Goal: Information Seeking & Learning: Check status

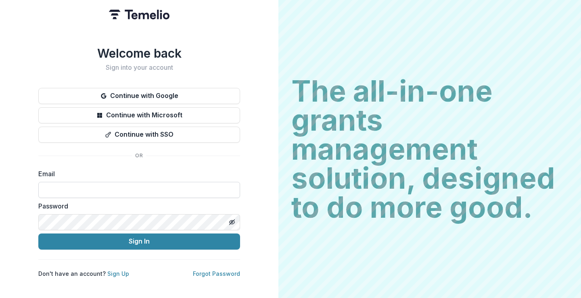
click at [130, 188] on input at bounding box center [139, 190] width 202 height 16
type input "**********"
click at [232, 220] on line "Toggle password visibility" at bounding box center [232, 222] width 5 height 5
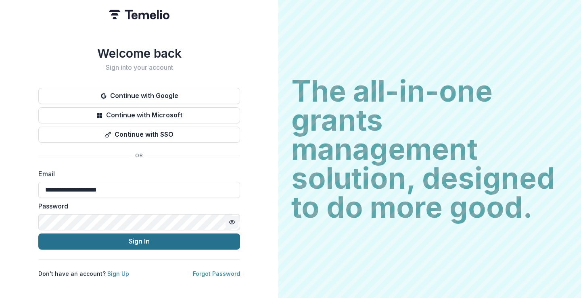
click at [208, 238] on button "Sign In" at bounding box center [139, 242] width 202 height 16
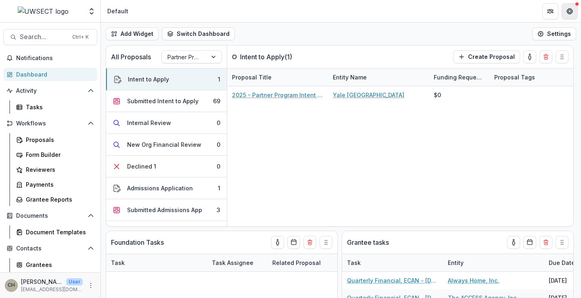
click at [571, 11] on icon "Get Help" at bounding box center [570, 11] width 6 height 6
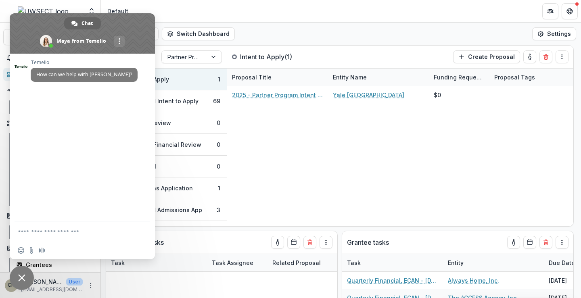
click at [296, 16] on header "Default" at bounding box center [341, 11] width 480 height 22
click at [22, 273] on span "Close chat" at bounding box center [22, 278] width 24 height 24
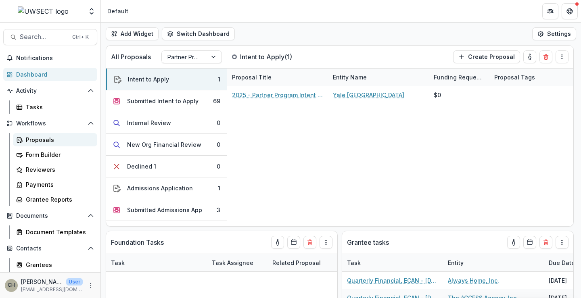
click at [47, 143] on div "Proposals" at bounding box center [58, 140] width 65 height 8
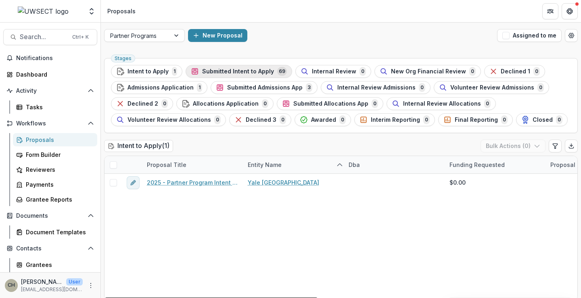
click at [214, 72] on span "Submitted Intent to Apply" at bounding box center [238, 71] width 72 height 7
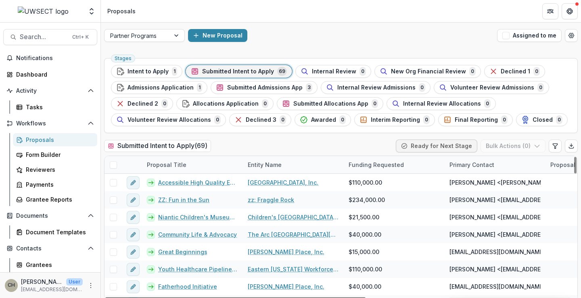
click at [266, 164] on div "Entity Name" at bounding box center [265, 165] width 44 height 8
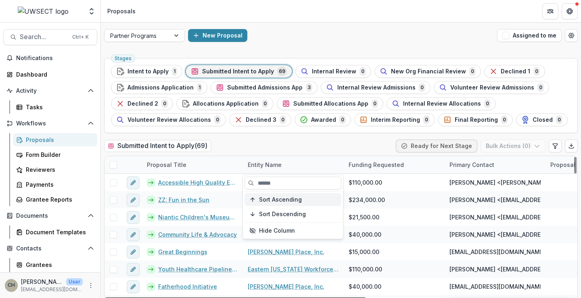
click at [271, 204] on button "Sort Ascending" at bounding box center [293, 199] width 97 height 13
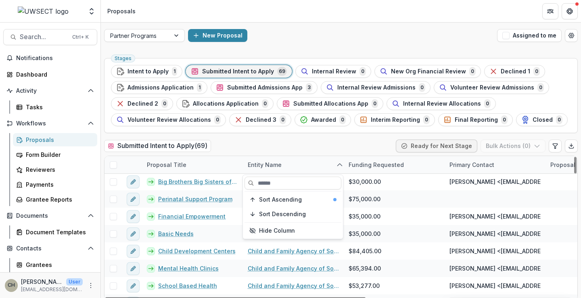
scroll to position [40, 0]
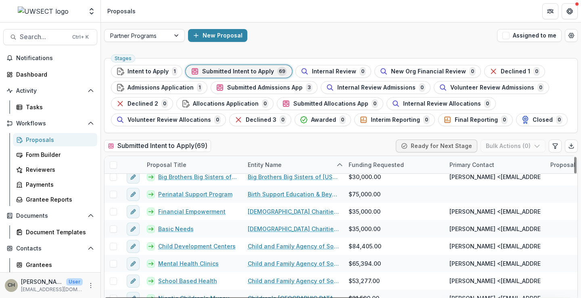
click at [306, 144] on div "Submitted Intent to Apply ( 69 ) Ready for Next Stage Bulk Actions ( 0 )" at bounding box center [341, 148] width 474 height 16
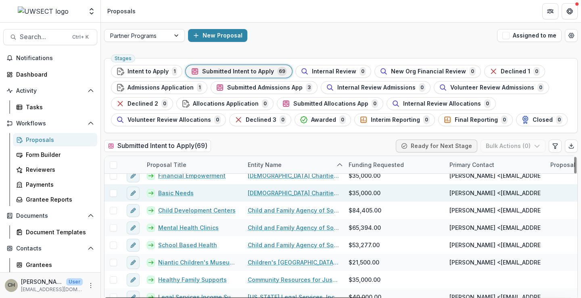
scroll to position [121, 0]
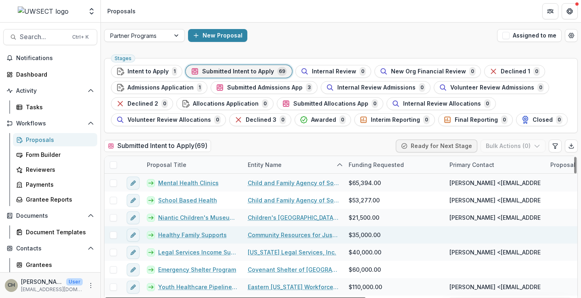
click at [202, 235] on link "Healthy Family Supports" at bounding box center [192, 235] width 69 height 8
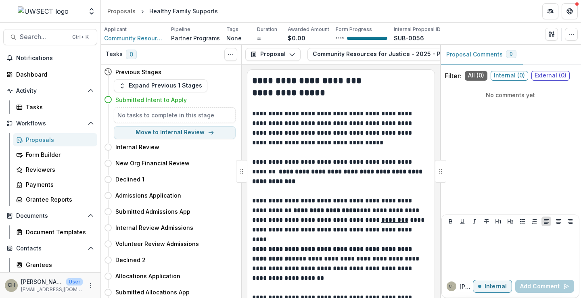
click at [138, 31] on div "Applicant" at bounding box center [134, 29] width 61 height 7
click at [138, 37] on span "Community Resources for Justice" at bounding box center [134, 38] width 61 height 8
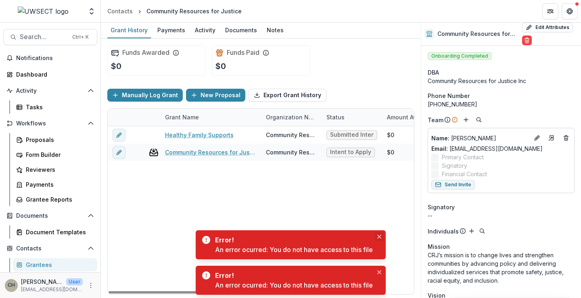
click at [381, 235] on icon "Close" at bounding box center [380, 237] width 4 height 4
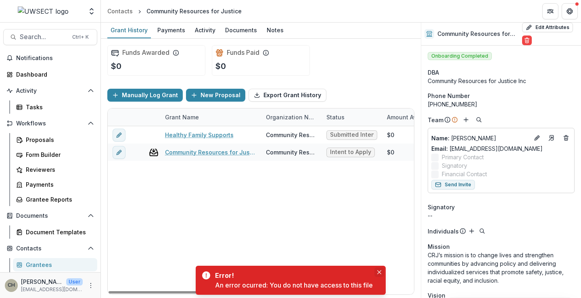
click at [379, 271] on icon "Close" at bounding box center [380, 273] width 4 height 4
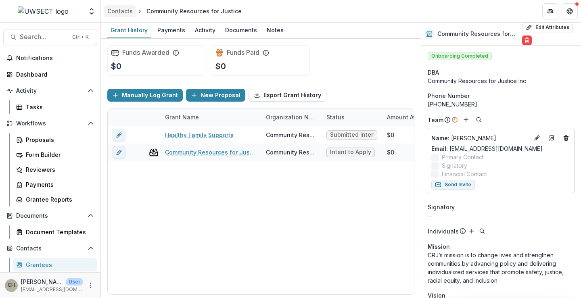
click at [121, 12] on div "Contacts" at bounding box center [119, 11] width 25 height 8
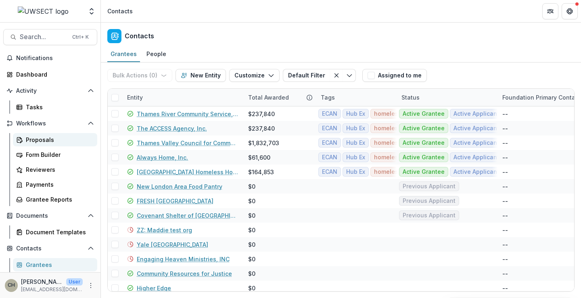
click at [42, 139] on div "Proposals" at bounding box center [58, 140] width 65 height 8
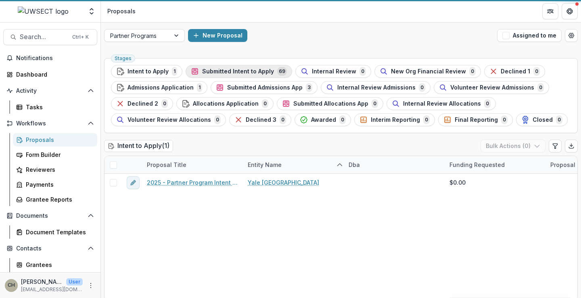
click at [216, 67] on div "Submitted Intent to Apply 69" at bounding box center [239, 71] width 96 height 9
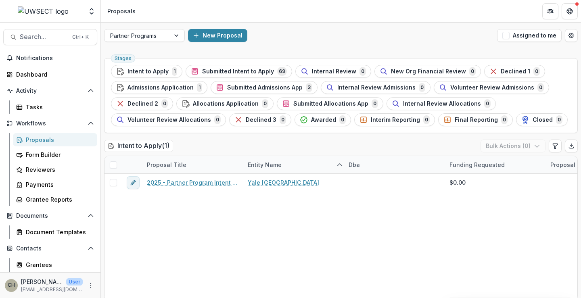
click at [243, 72] on span "Submitted Intent to Apply" at bounding box center [238, 71] width 72 height 7
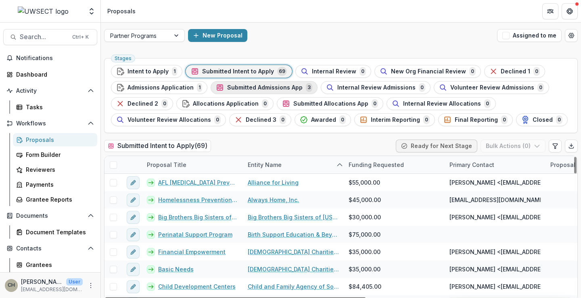
click at [269, 91] on span "Submitted Admissions App" at bounding box center [265, 87] width 76 height 7
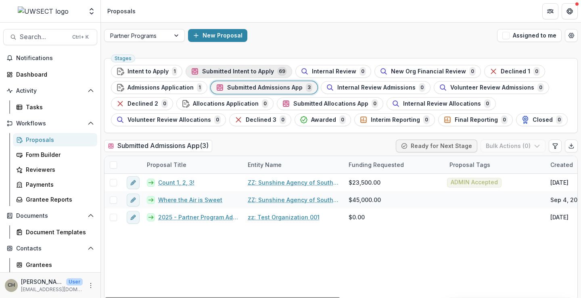
click at [251, 69] on span "Submitted Intent to Apply" at bounding box center [238, 71] width 72 height 7
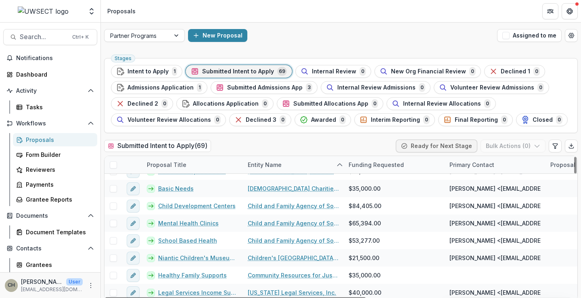
scroll to position [121, 0]
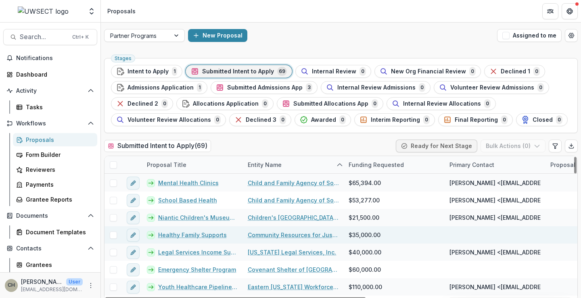
click at [185, 237] on link "Healthy Family Supports" at bounding box center [192, 235] width 69 height 8
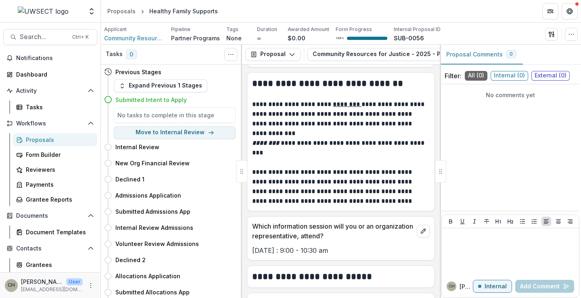
scroll to position [525, 0]
